Goal: Information Seeking & Learning: Learn about a topic

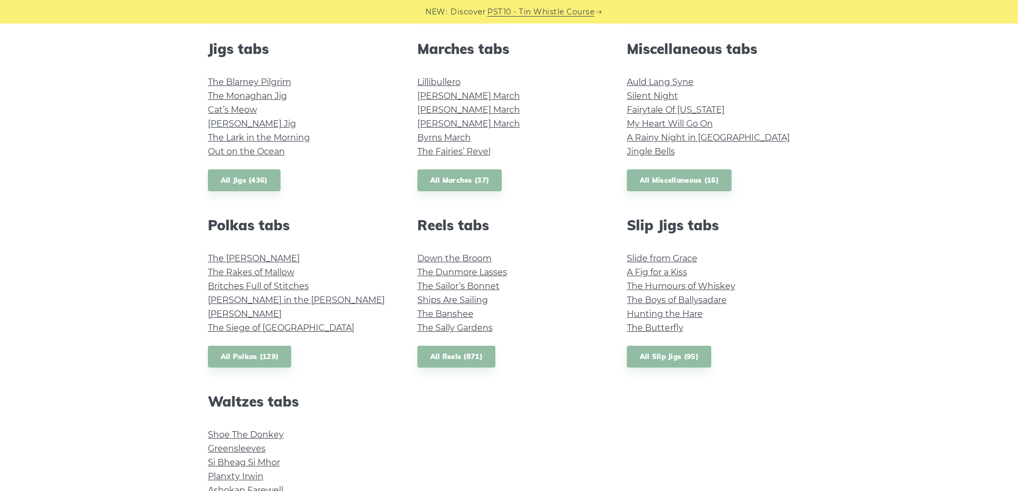
scroll to position [588, 0]
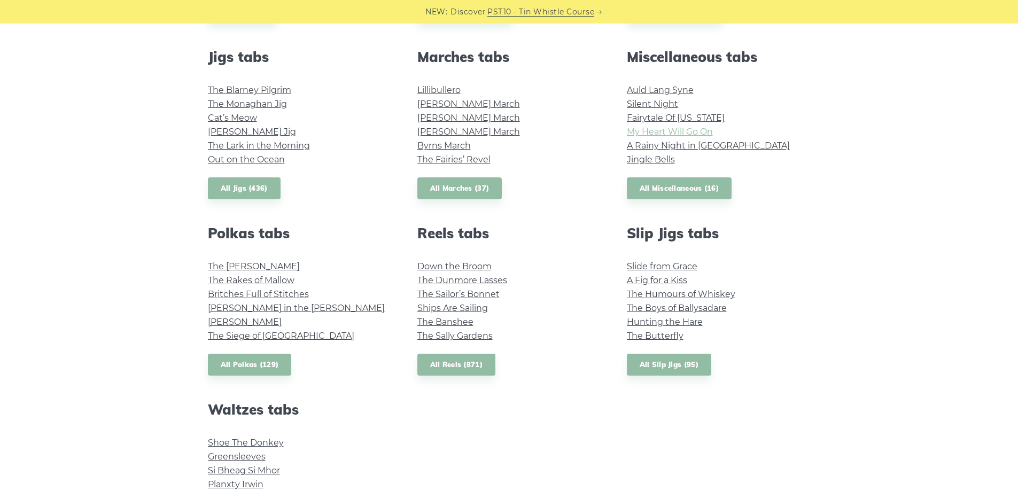
click at [669, 127] on link "My Heart Will Go On" at bounding box center [670, 132] width 86 height 10
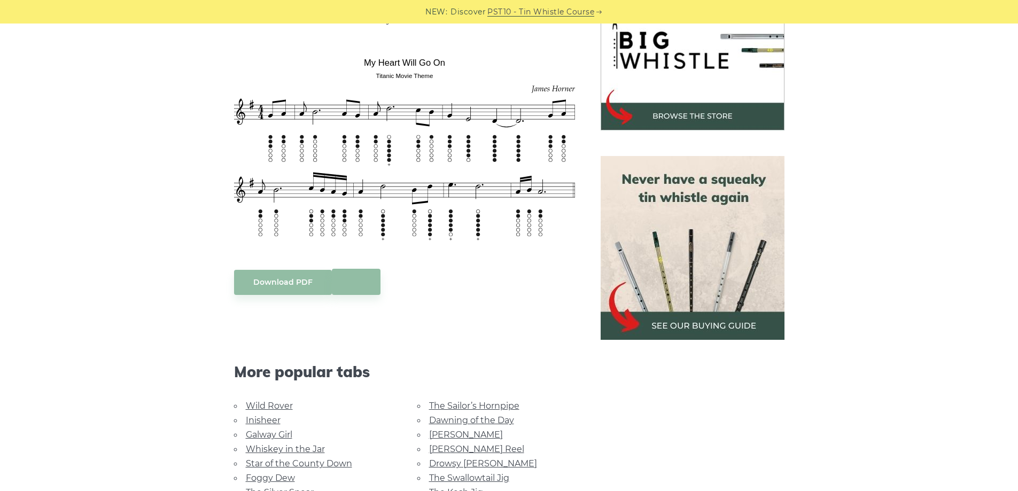
scroll to position [374, 0]
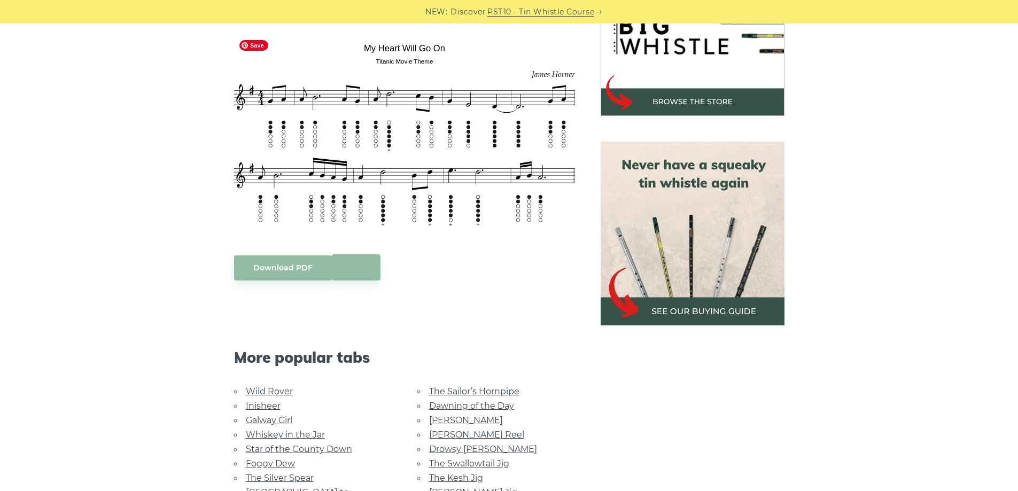
drag, startPoint x: 350, startPoint y: 176, endPoint x: 341, endPoint y: 176, distance: 8.5
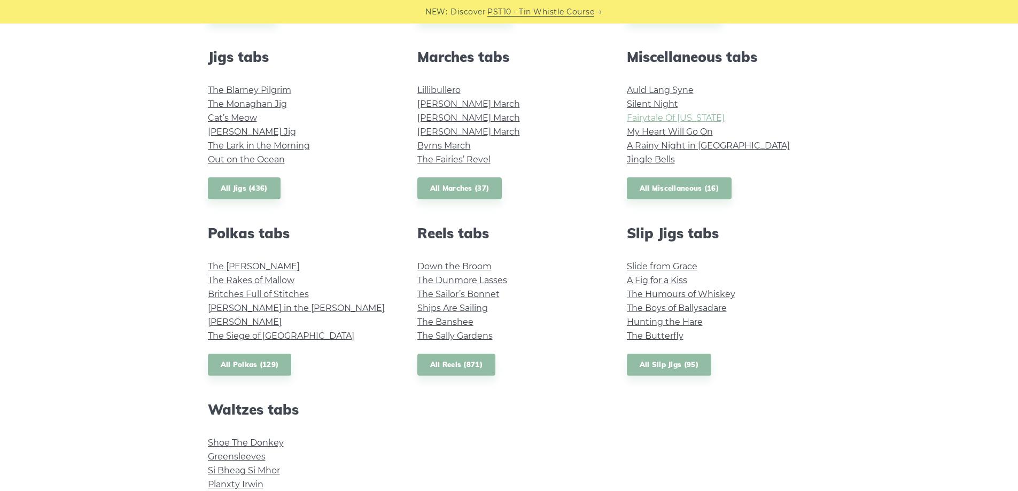
click at [675, 119] on link "Fairytale Of New York" at bounding box center [676, 118] width 98 height 10
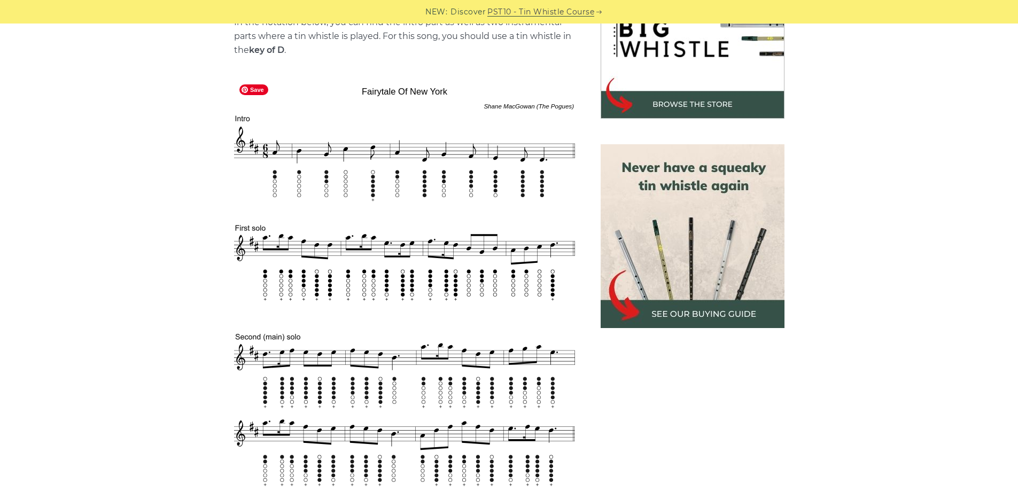
scroll to position [374, 0]
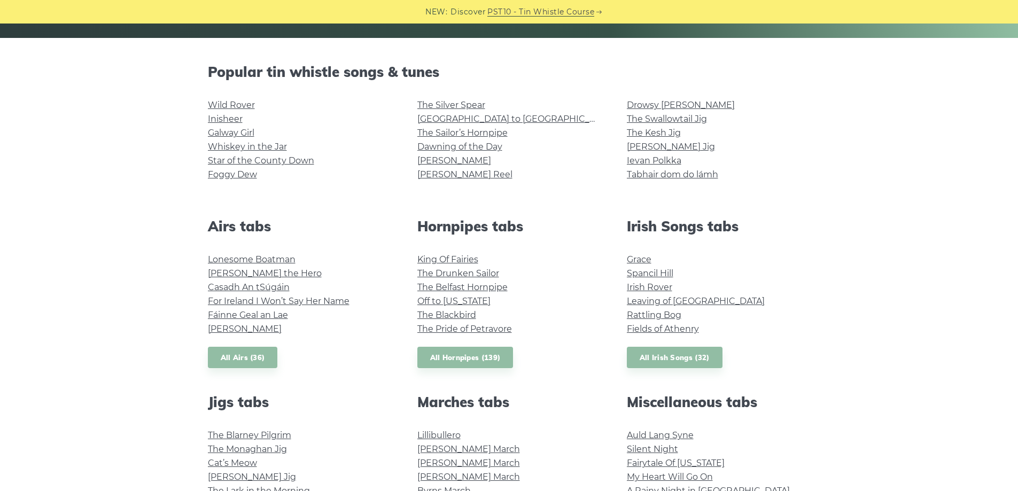
scroll to position [320, 0]
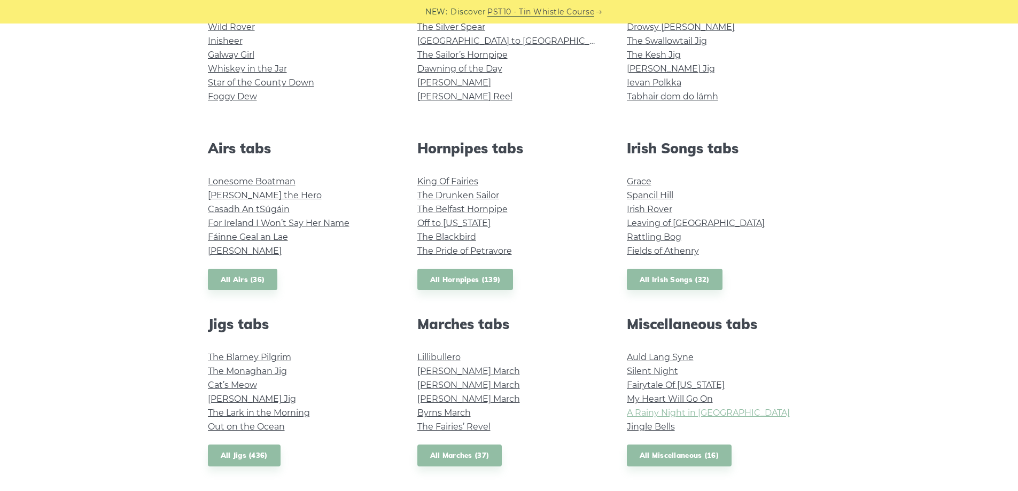
click at [709, 414] on link "A Rainy Night in [GEOGRAPHIC_DATA]" at bounding box center [708, 413] width 163 height 10
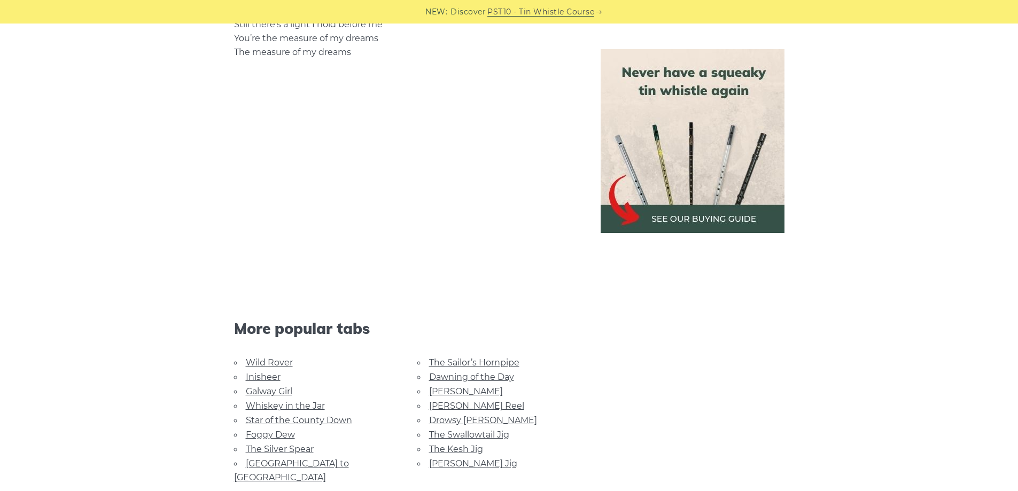
scroll to position [1282, 0]
